Goal: Complete application form: Complete application form

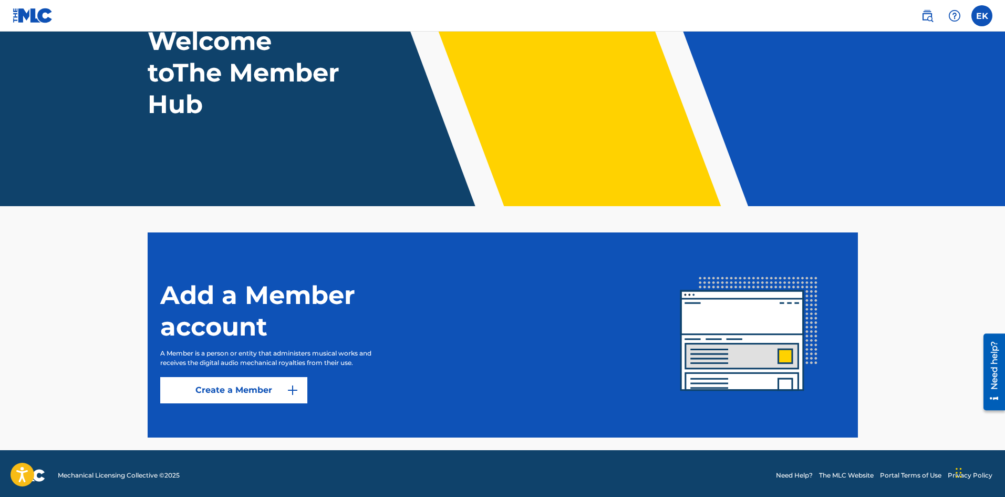
scroll to position [87, 0]
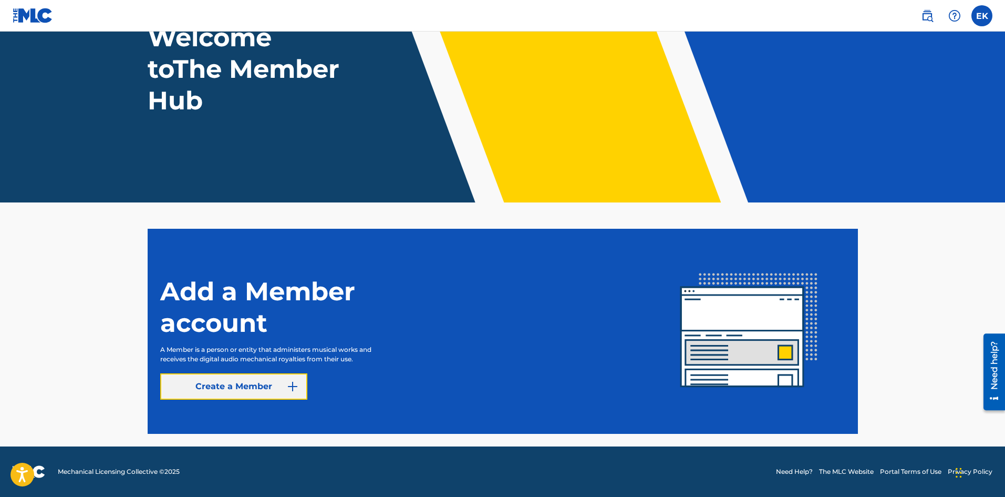
click at [241, 396] on link "Create a Member" at bounding box center [233, 386] width 147 height 26
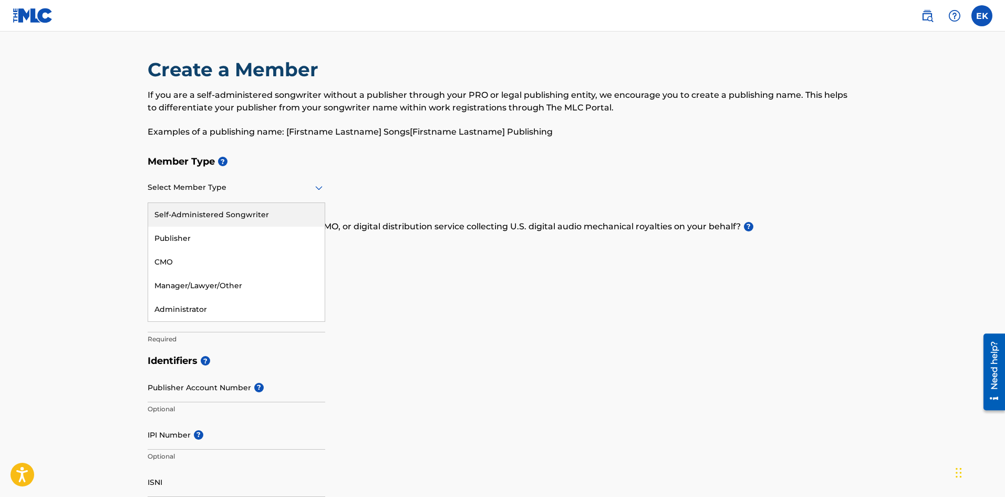
click at [256, 199] on div "Select Member Type" at bounding box center [237, 188] width 178 height 30
click at [228, 214] on div "Self-Administered Songwriter" at bounding box center [236, 215] width 177 height 24
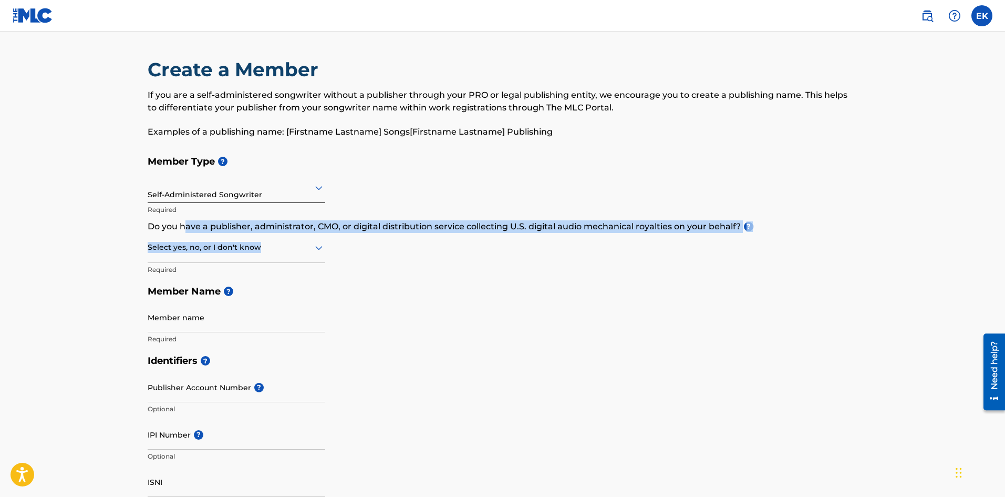
drag, startPoint x: 144, startPoint y: 233, endPoint x: 183, endPoint y: 224, distance: 40.0
click at [183, 224] on div "Create a Member If you are a self-administered songwriter without a publisher t…" at bounding box center [503, 477] width 736 height 839
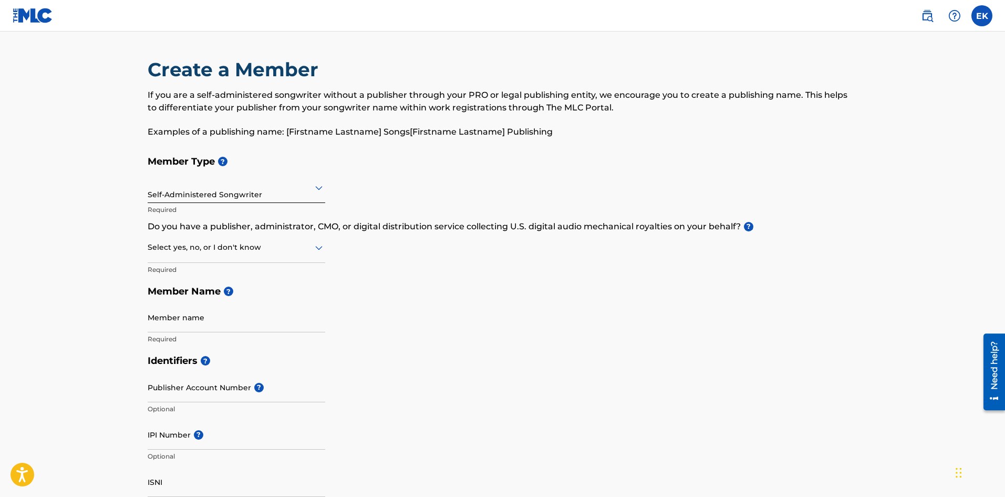
click at [205, 233] on div "Select yes, no, or I don't know" at bounding box center [237, 248] width 178 height 30
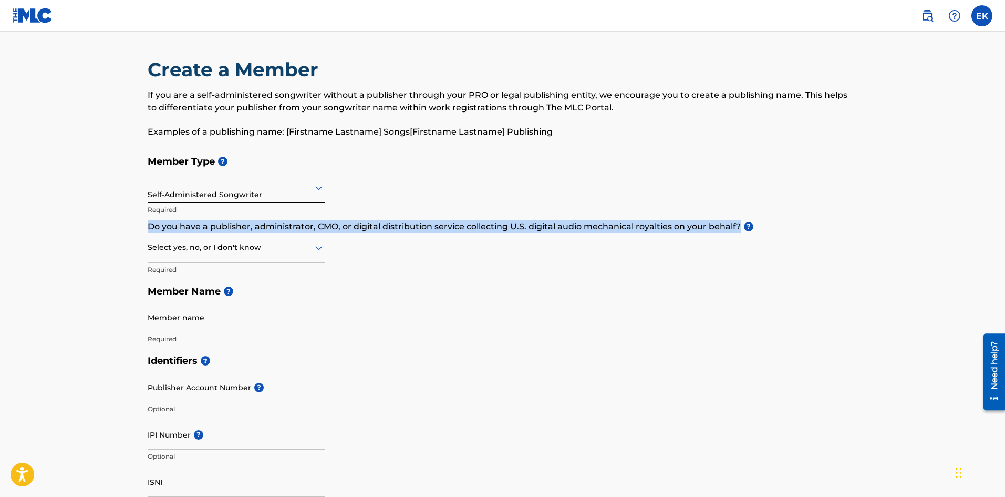
drag, startPoint x: 148, startPoint y: 226, endPoint x: 773, endPoint y: 231, distance: 625.4
click at [773, 231] on p "Do you have a publisher, administrator, CMO, or digital distribution service co…" at bounding box center [503, 226] width 711 height 13
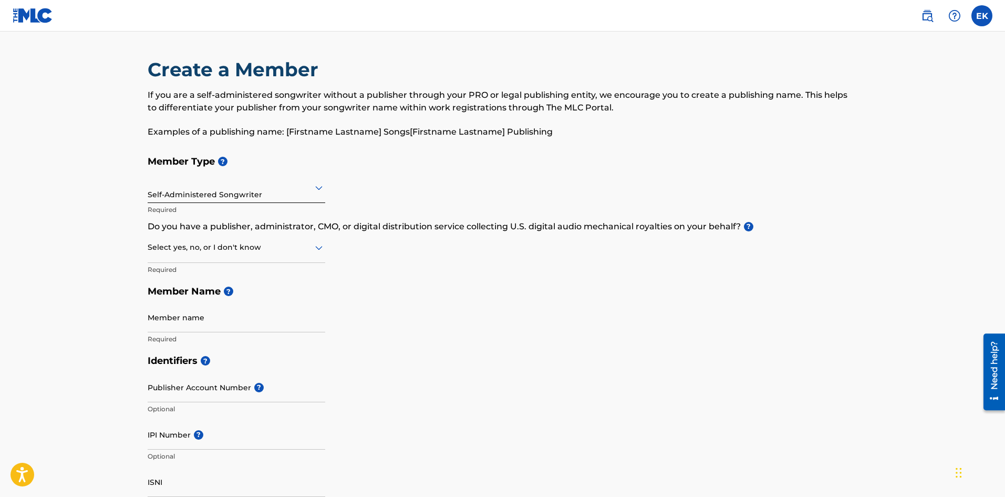
click at [262, 252] on div at bounding box center [237, 247] width 178 height 13
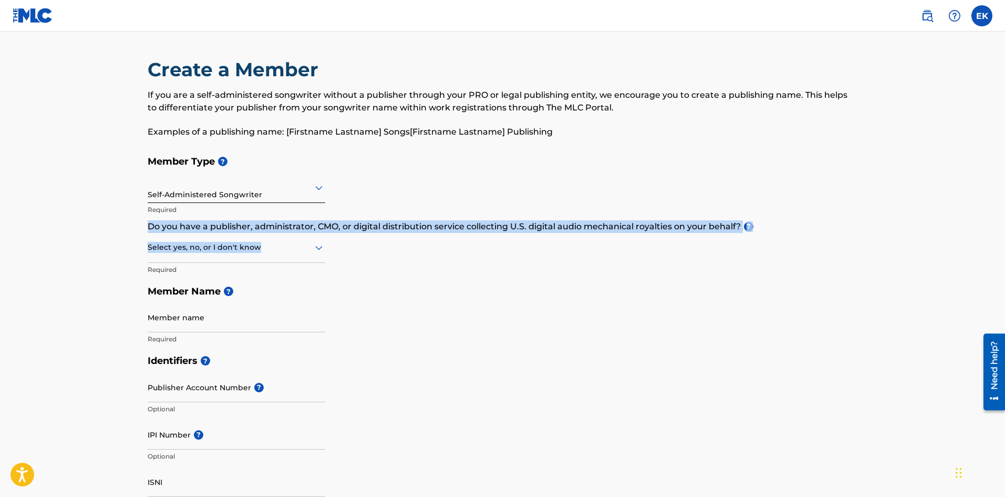
drag, startPoint x: 149, startPoint y: 226, endPoint x: 368, endPoint y: 233, distance: 219.8
click at [368, 233] on div "Member Type ? Self-Administered Songwriter Required Do you have a publisher, ad…" at bounding box center [503, 249] width 711 height 199
click at [364, 244] on div "Member Type ? Self-Administered Songwriter Required Do you have a publisher, ad…" at bounding box center [503, 249] width 711 height 199
drag, startPoint x: 149, startPoint y: 225, endPoint x: 788, endPoint y: 229, distance: 639.1
click at [788, 229] on p "Do you have a publisher, administrator, CMO, or digital distribution service co…" at bounding box center [503, 226] width 711 height 13
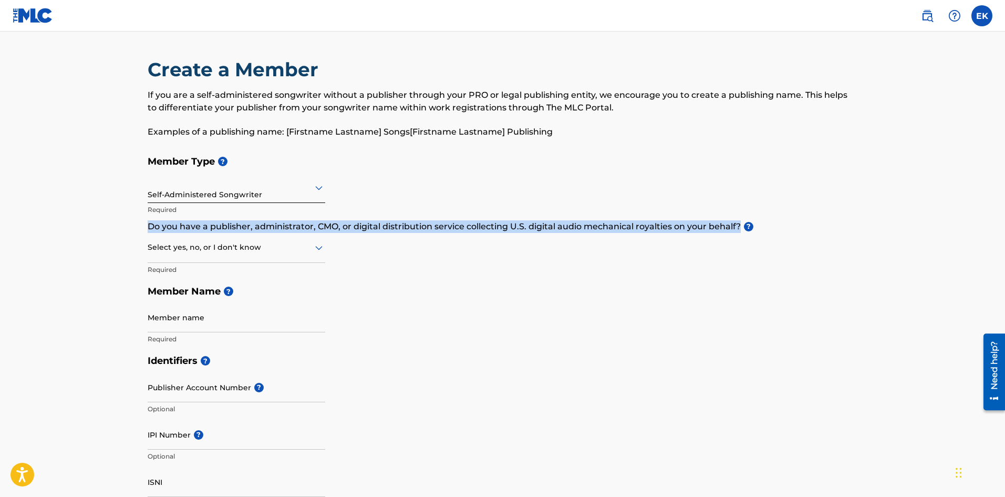
click at [299, 228] on p "Do you have a publisher, administrator, CMO, or digital distribution service co…" at bounding box center [503, 226] width 711 height 13
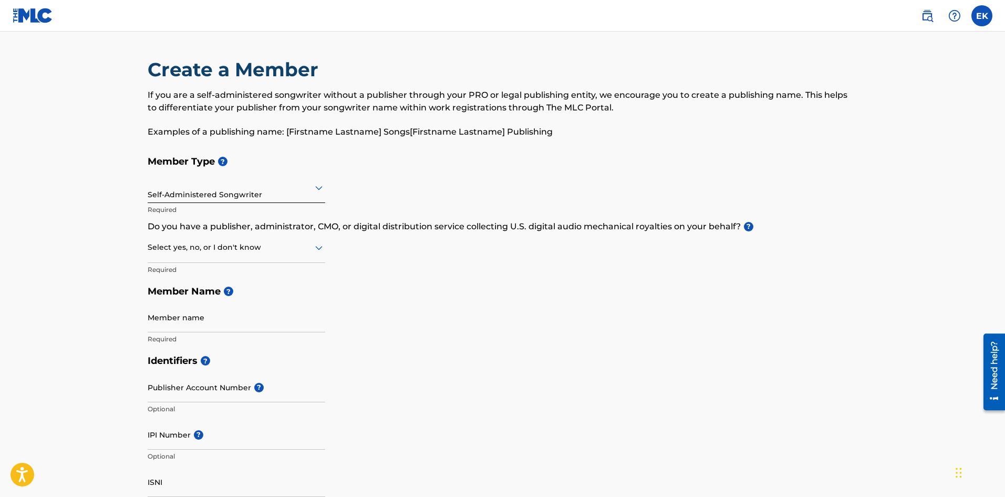
click at [314, 243] on icon at bounding box center [319, 247] width 13 height 13
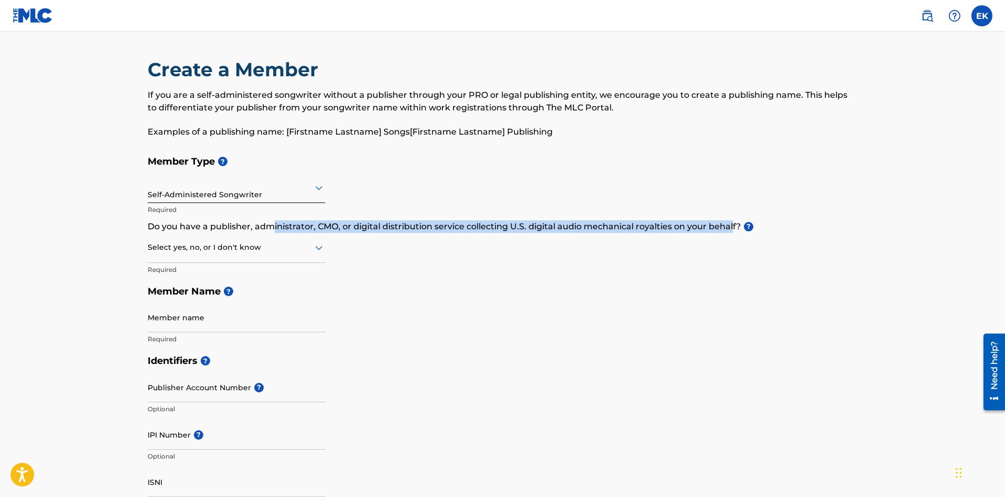
drag, startPoint x: 273, startPoint y: 224, endPoint x: 733, endPoint y: 221, distance: 459.9
click at [732, 220] on p "Do you have a publisher, administrator, CMO, or digital distribution service co…" at bounding box center [503, 226] width 711 height 13
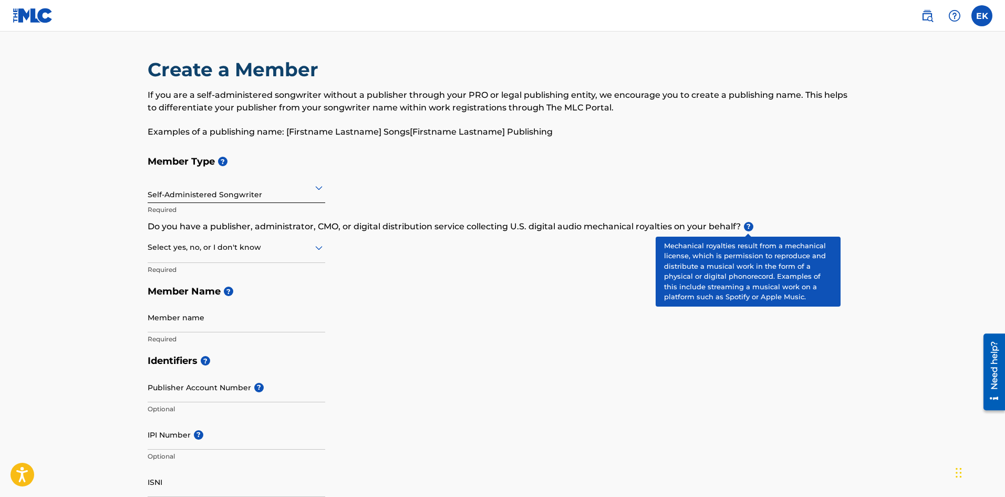
click at [745, 226] on span "?" at bounding box center [748, 226] width 9 height 9
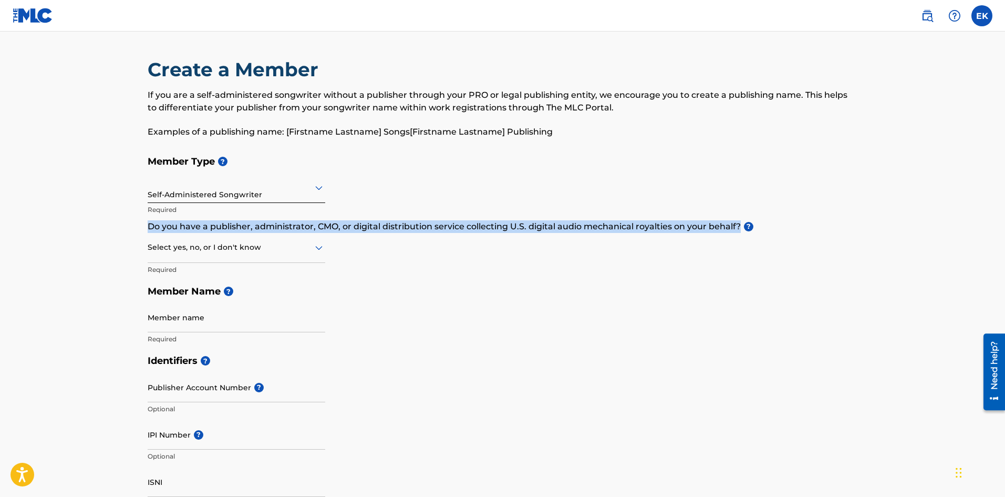
drag, startPoint x: 783, startPoint y: 223, endPoint x: 125, endPoint y: 228, distance: 658.0
click at [125, 229] on main "Create a Member If you are a self-administered songwriter without a publisher t…" at bounding box center [502, 504] width 1005 height 944
copy p "Do you have a publisher, administrator, CMO, or digital distribution service co…"
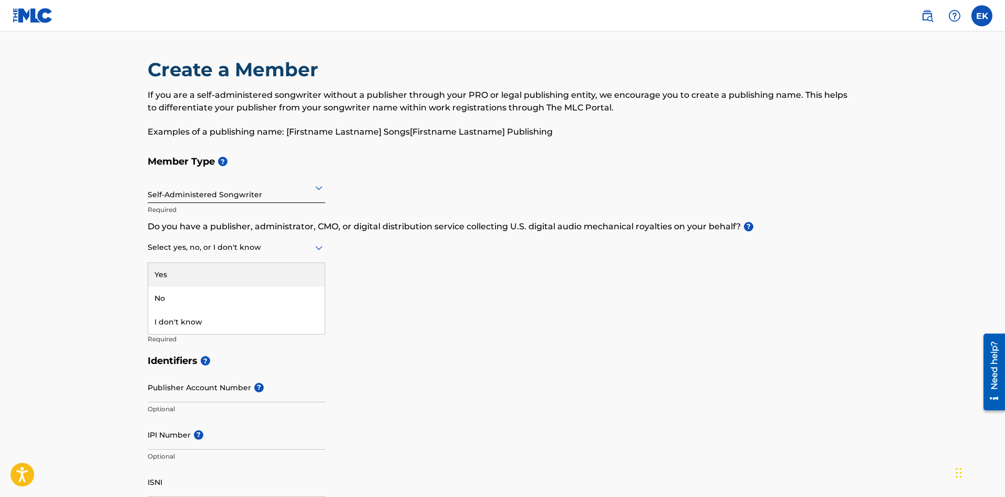
click at [243, 250] on div at bounding box center [237, 247] width 178 height 13
click at [242, 282] on div "Yes" at bounding box center [236, 275] width 177 height 24
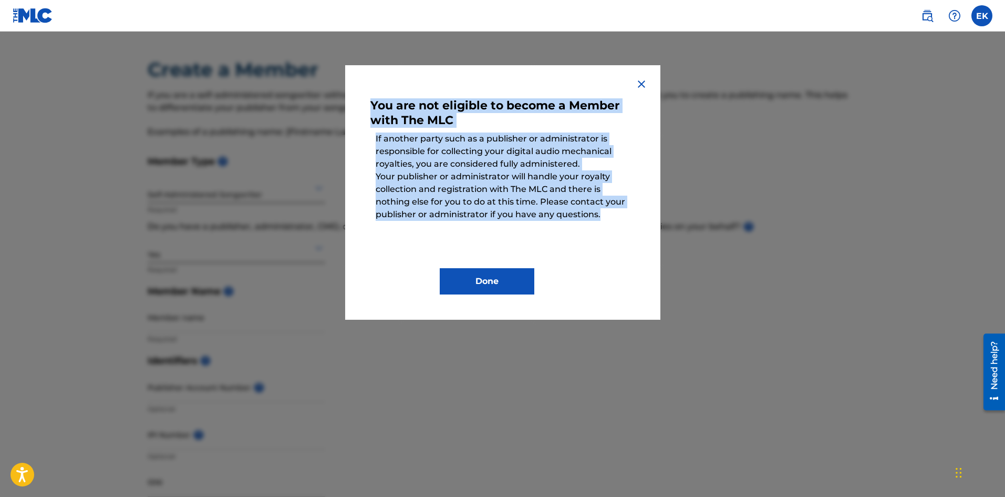
drag, startPoint x: 372, startPoint y: 101, endPoint x: 620, endPoint y: 214, distance: 272.4
click at [621, 212] on div "You are not eligible to become a Member with The MLC If another party such as a…" at bounding box center [503, 192] width 265 height 204
copy div "You are not eligible to become a Member with The MLC If another party such as a…"
click at [636, 84] on img at bounding box center [641, 84] width 13 height 13
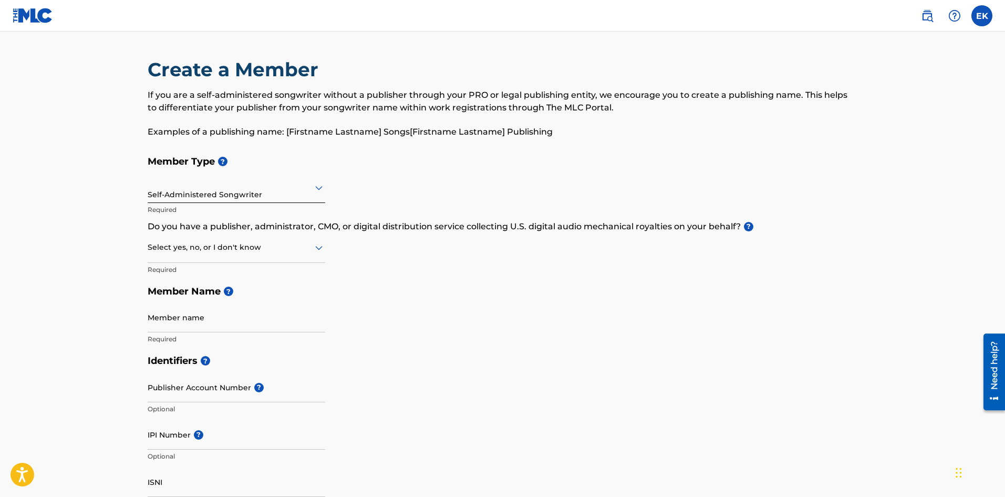
scroll to position [53, 0]
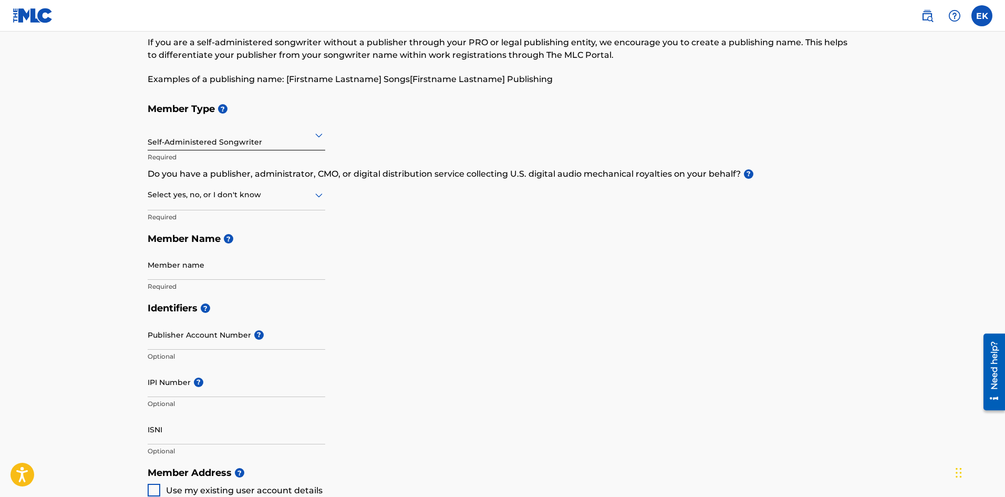
click at [258, 281] on div "Member name Required" at bounding box center [237, 273] width 178 height 47
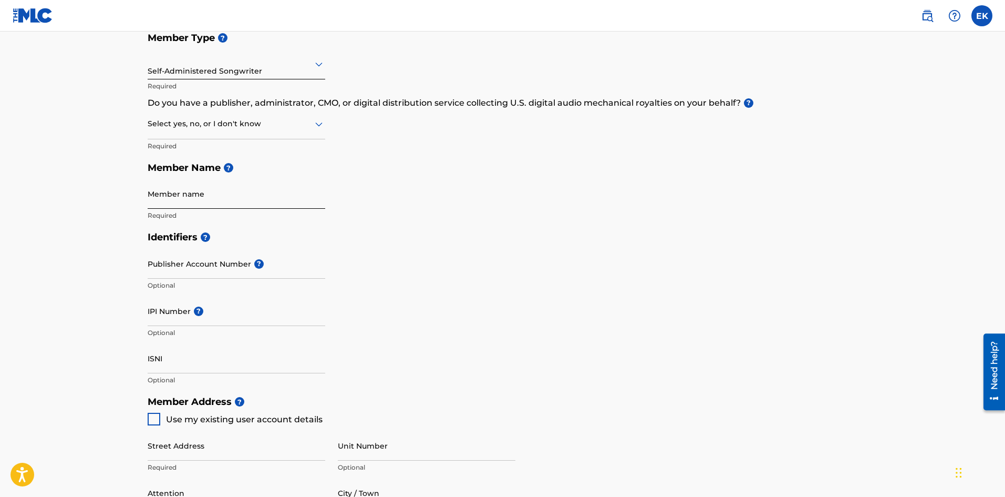
scroll to position [105, 0]
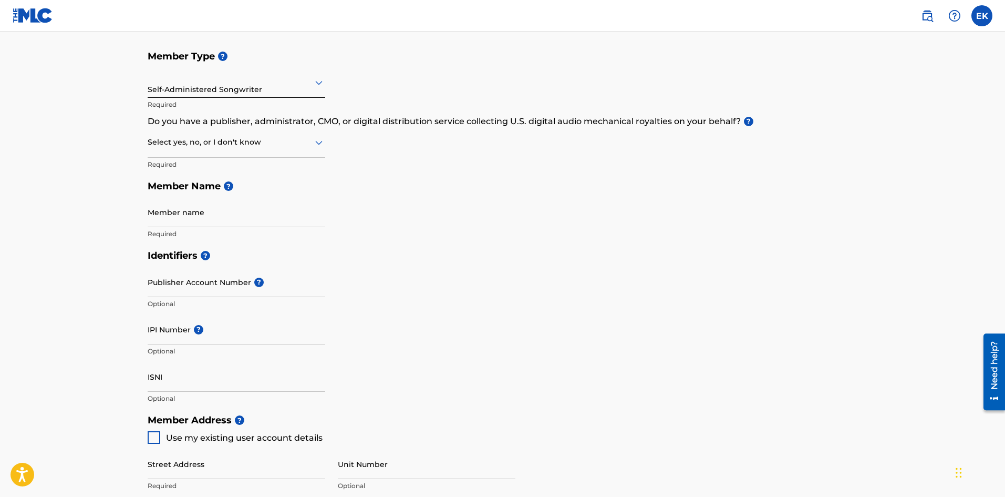
click at [298, 146] on div at bounding box center [237, 142] width 178 height 13
